Goal: Transaction & Acquisition: Purchase product/service

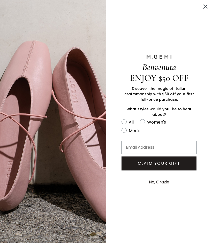
click at [205, 8] on circle "Close dialog" at bounding box center [205, 6] width 9 height 9
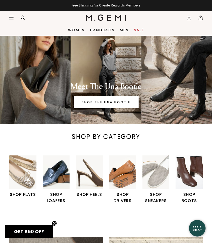
click at [138, 32] on link "Sale" at bounding box center [139, 30] width 10 height 4
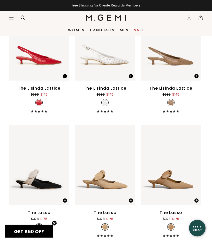
scroll to position [1494, 0]
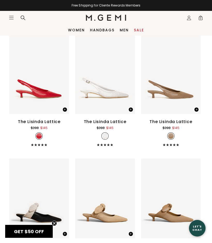
click at [22, 18] on icon at bounding box center [22, 17] width 5 height 5
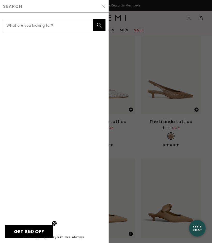
click at [54, 23] on input "text" at bounding box center [48, 25] width 90 height 12
type input "Women sneaker"
click at [99, 25] on button "submit" at bounding box center [99, 25] width 12 height 12
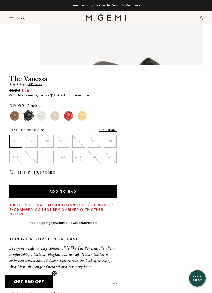
scroll to position [91, 0]
click at [16, 117] on img at bounding box center [14, 115] width 9 height 9
click at [28, 117] on img at bounding box center [28, 115] width 9 height 9
click at [42, 116] on img at bounding box center [41, 115] width 9 height 9
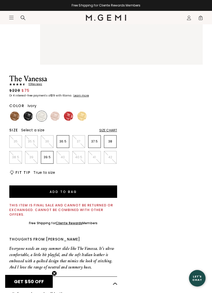
click at [57, 116] on img at bounding box center [54, 115] width 9 height 9
click at [69, 118] on img at bounding box center [68, 115] width 9 height 9
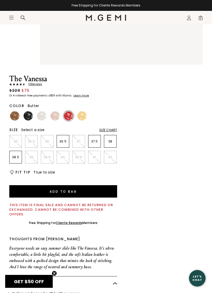
click at [85, 118] on img at bounding box center [81, 115] width 9 height 9
